Goal: Task Accomplishment & Management: Manage account settings

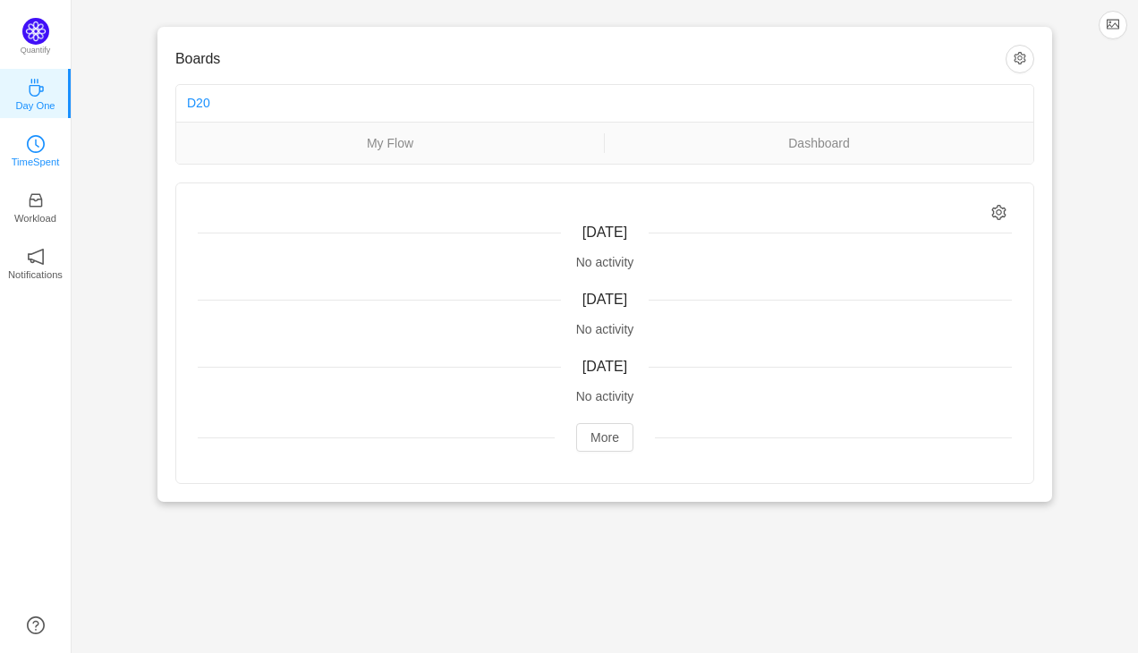
click at [45, 148] on link "TimeSpent" at bounding box center [36, 150] width 18 height 18
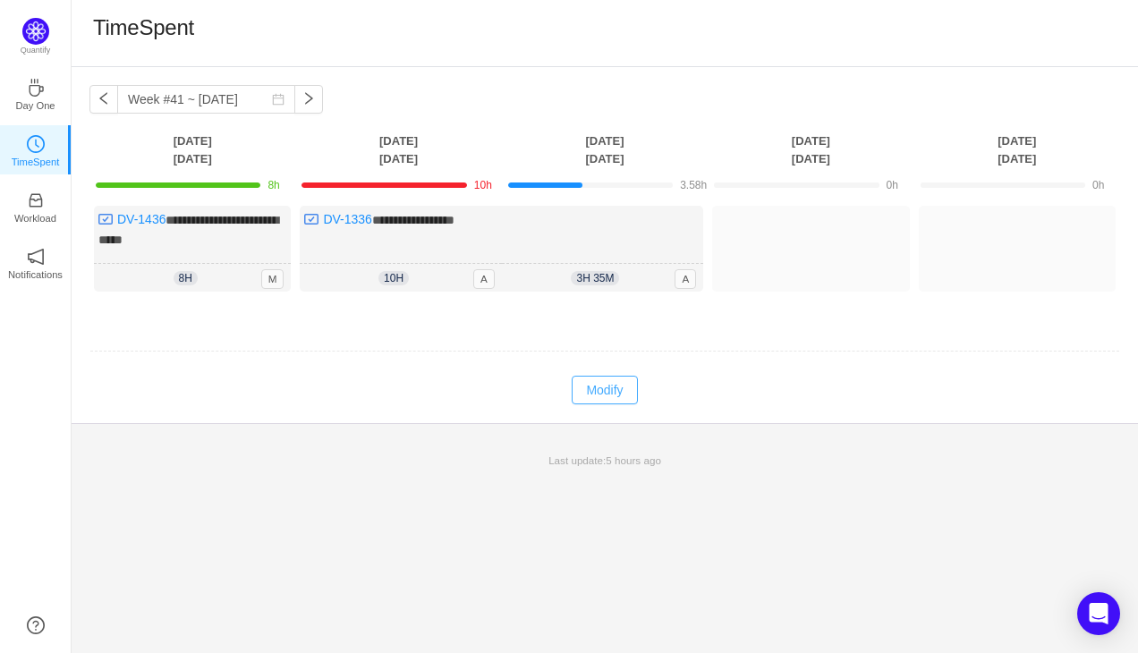
click at [600, 379] on button "Modify" at bounding box center [604, 390] width 65 height 29
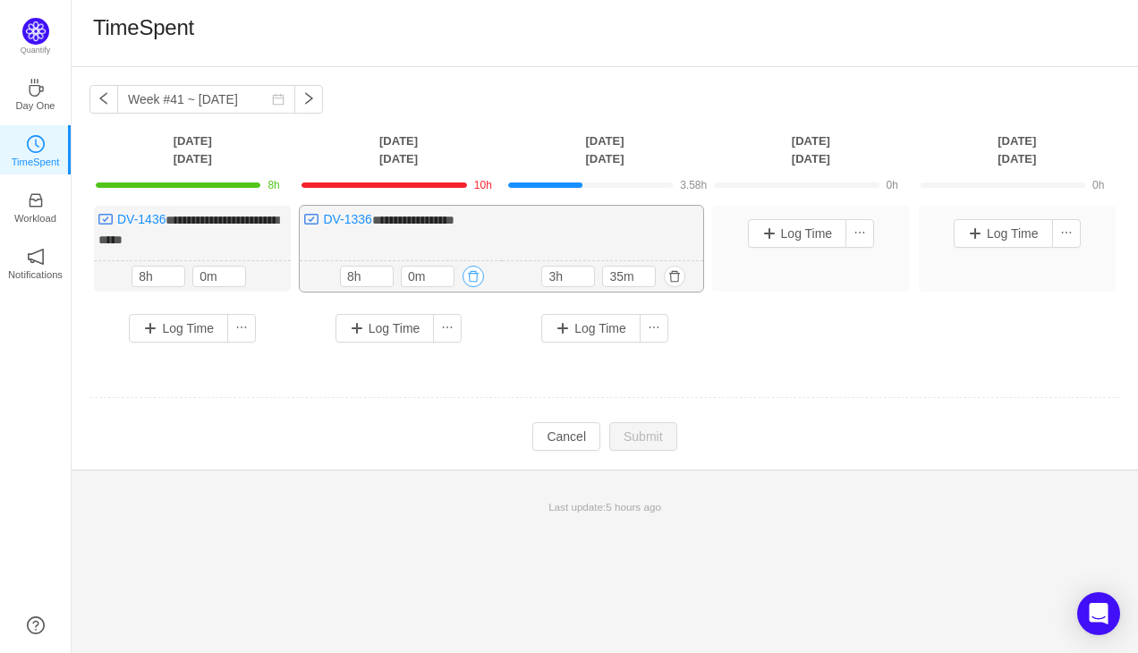
click at [475, 279] on button "button" at bounding box center [473, 276] width 21 height 21
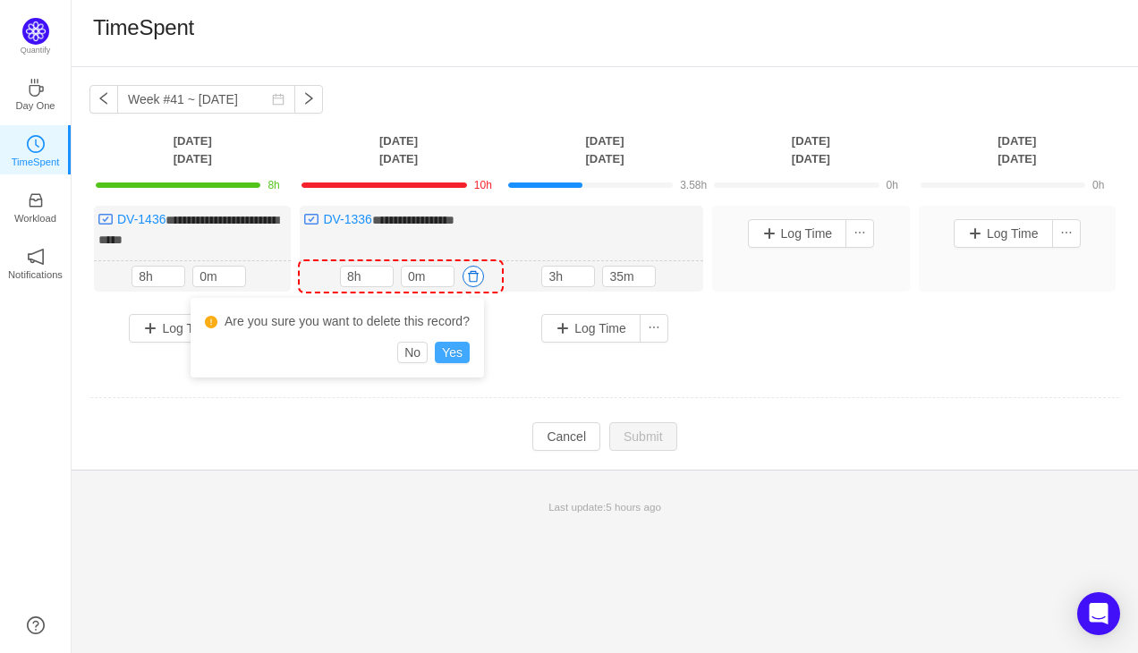
click at [455, 355] on button "Yes" at bounding box center [452, 352] width 35 height 21
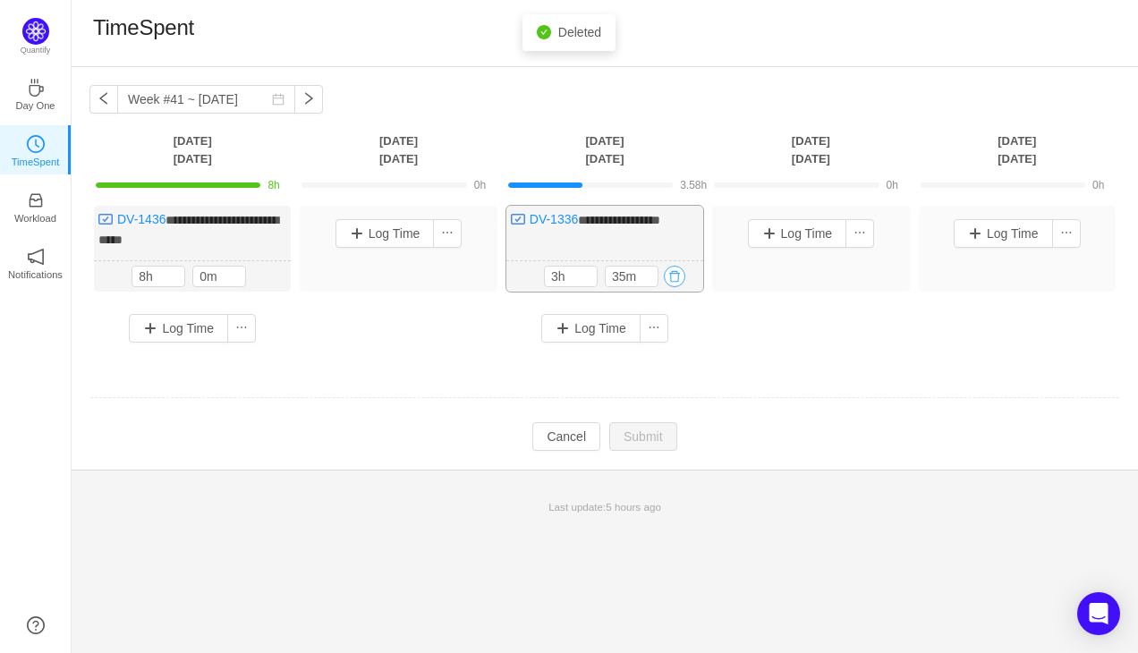
click at [676, 274] on button "button" at bounding box center [674, 276] width 21 height 21
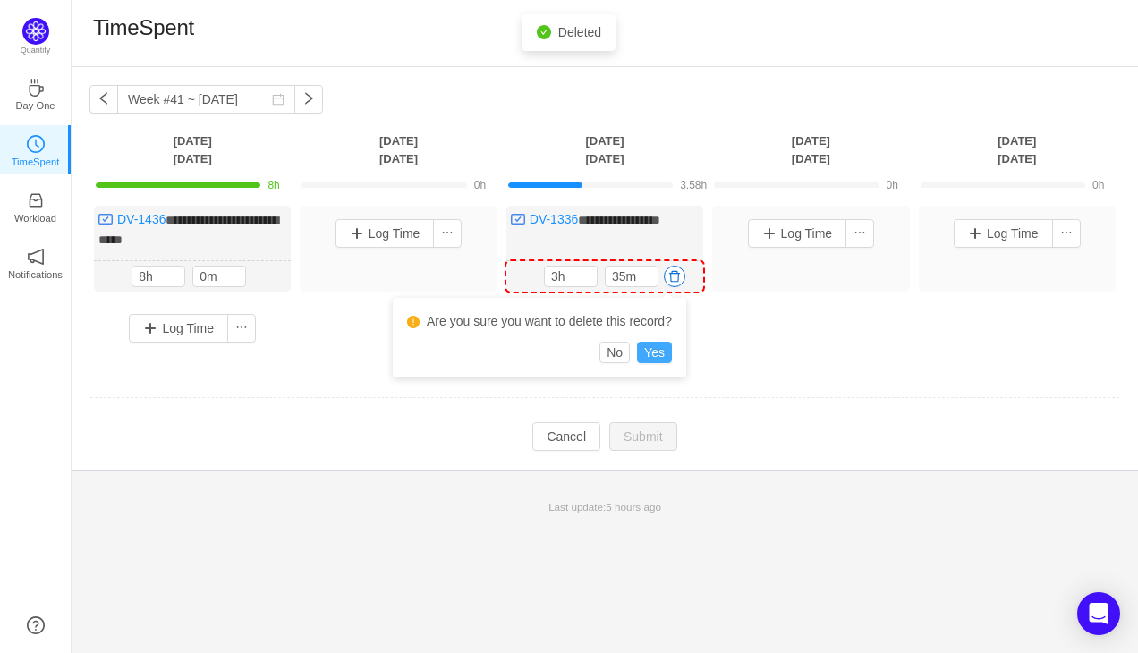
click at [657, 350] on button "Yes" at bounding box center [654, 352] width 35 height 21
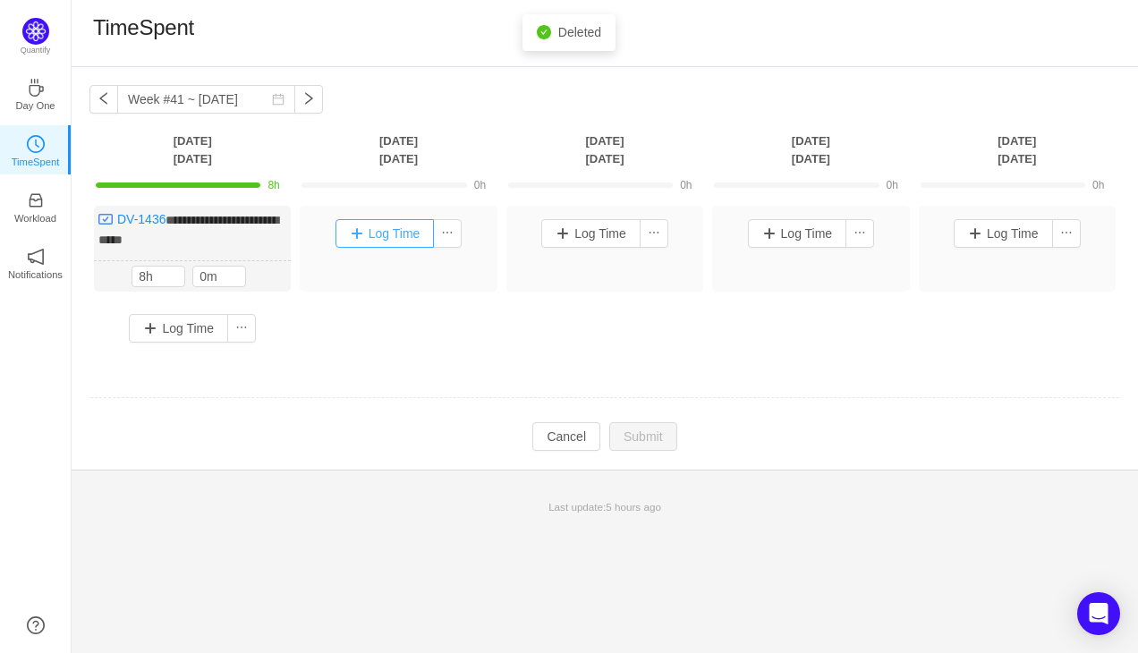
click at [368, 230] on button "Log Time" at bounding box center [385, 233] width 99 height 29
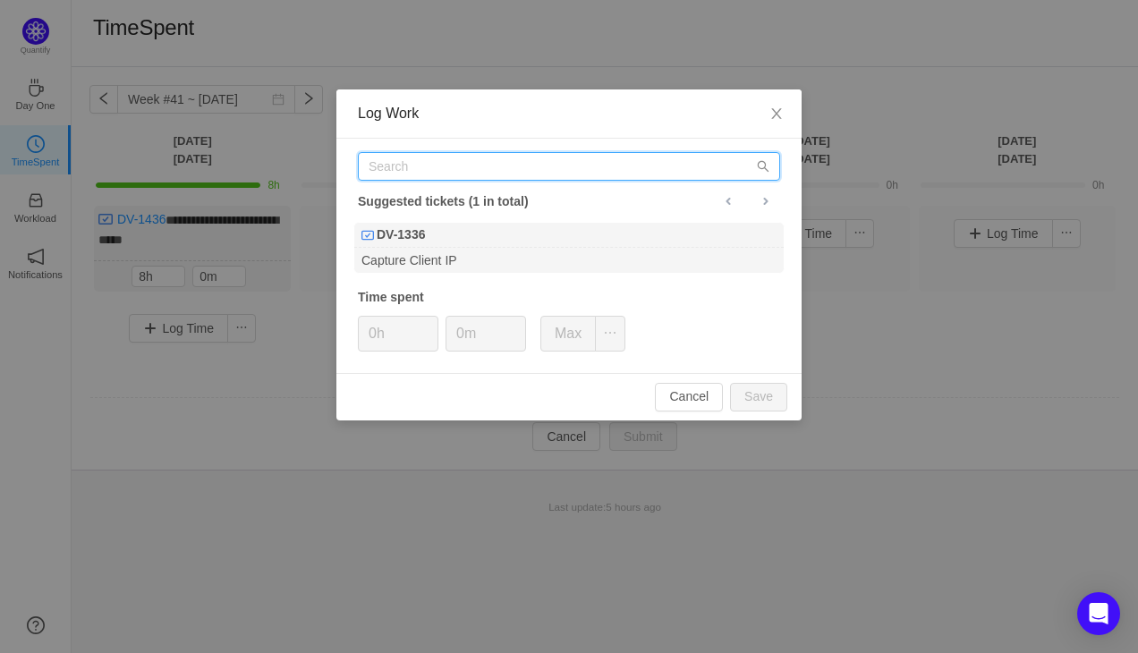
click at [408, 159] on input "text" at bounding box center [569, 166] width 422 height 29
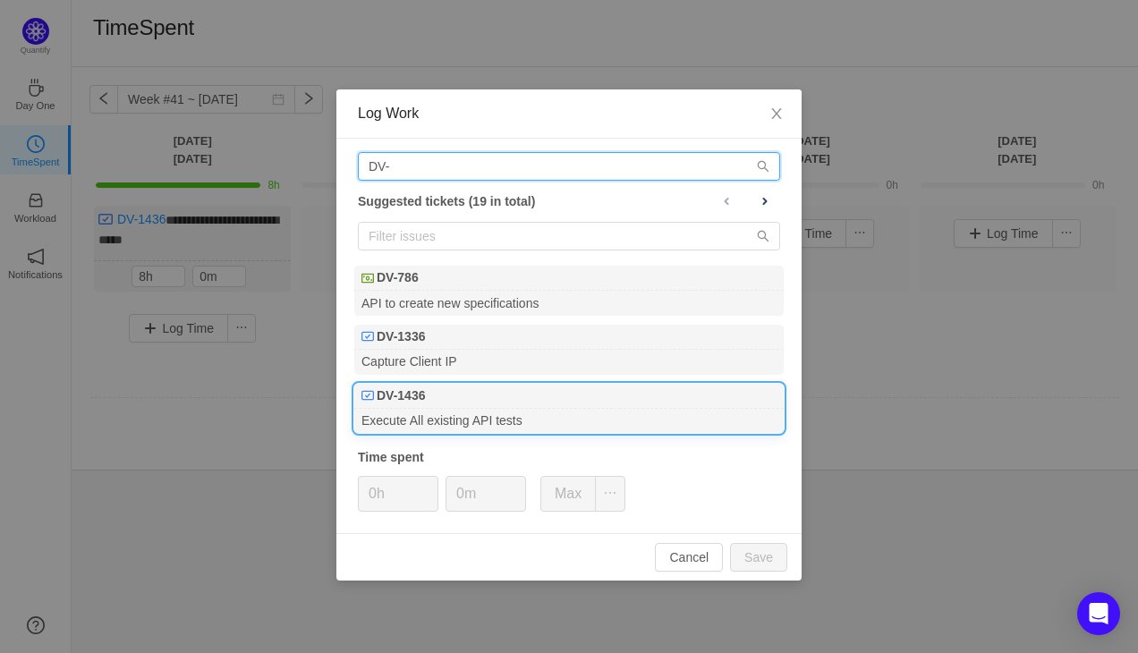
type input "DV-"
click at [413, 407] on div "DV-1436" at bounding box center [569, 396] width 430 height 25
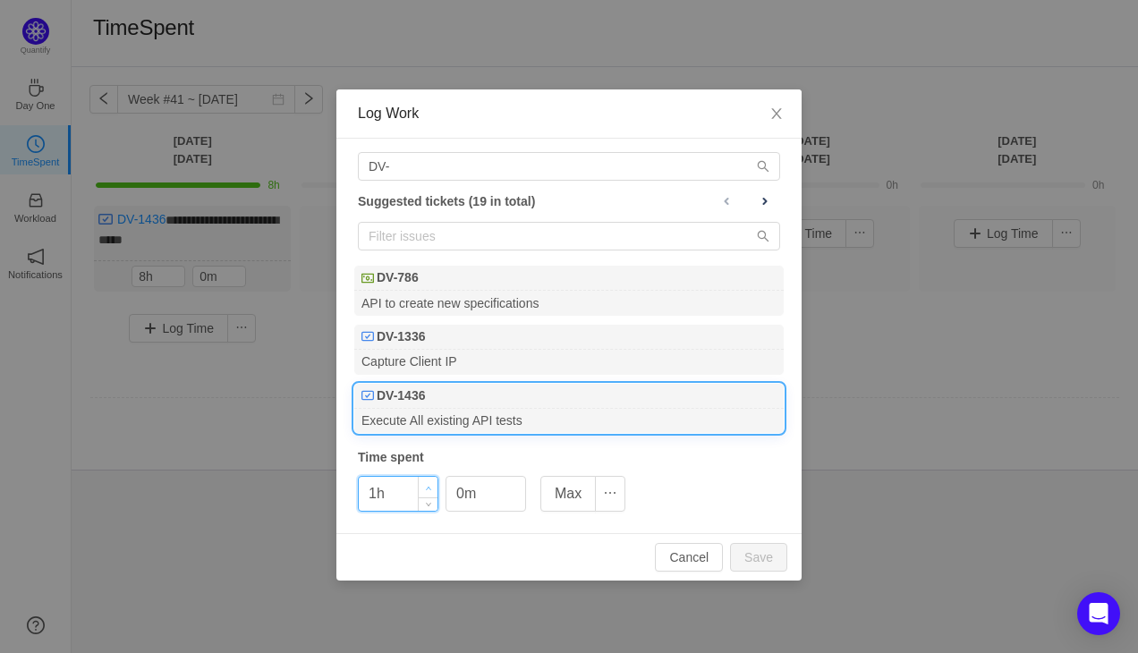
click at [426, 487] on icon "icon: up" at bounding box center [429, 488] width 6 height 6
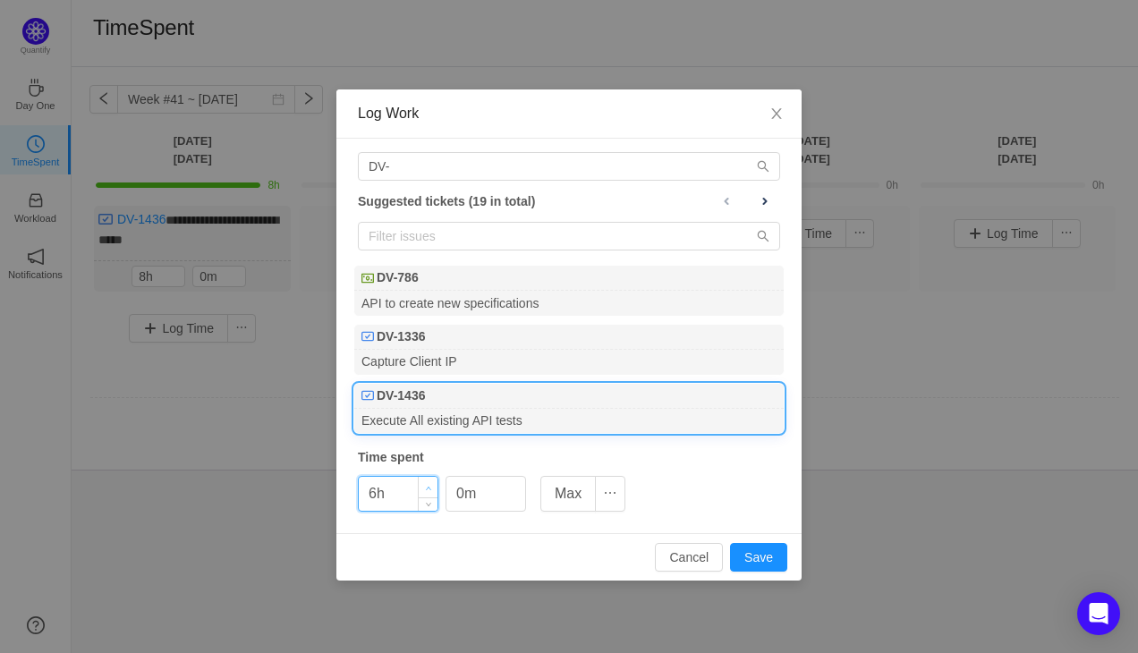
click at [426, 487] on icon "icon: up" at bounding box center [429, 488] width 6 height 6
click at [763, 553] on button "Save" at bounding box center [758, 557] width 57 height 29
type input "0h"
